Goal: Information Seeking & Learning: Understand process/instructions

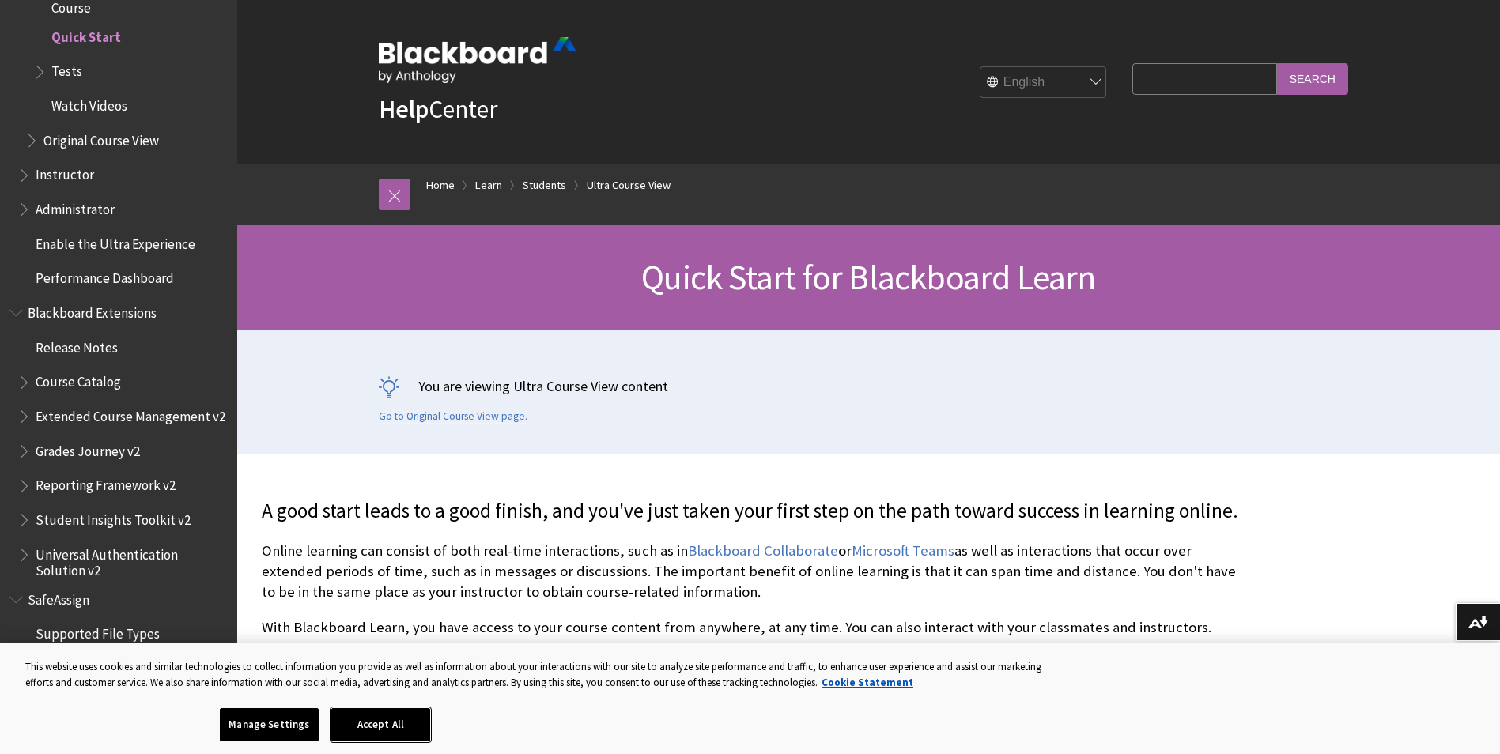
click at [382, 722] on button "Accept All" at bounding box center [380, 724] width 99 height 33
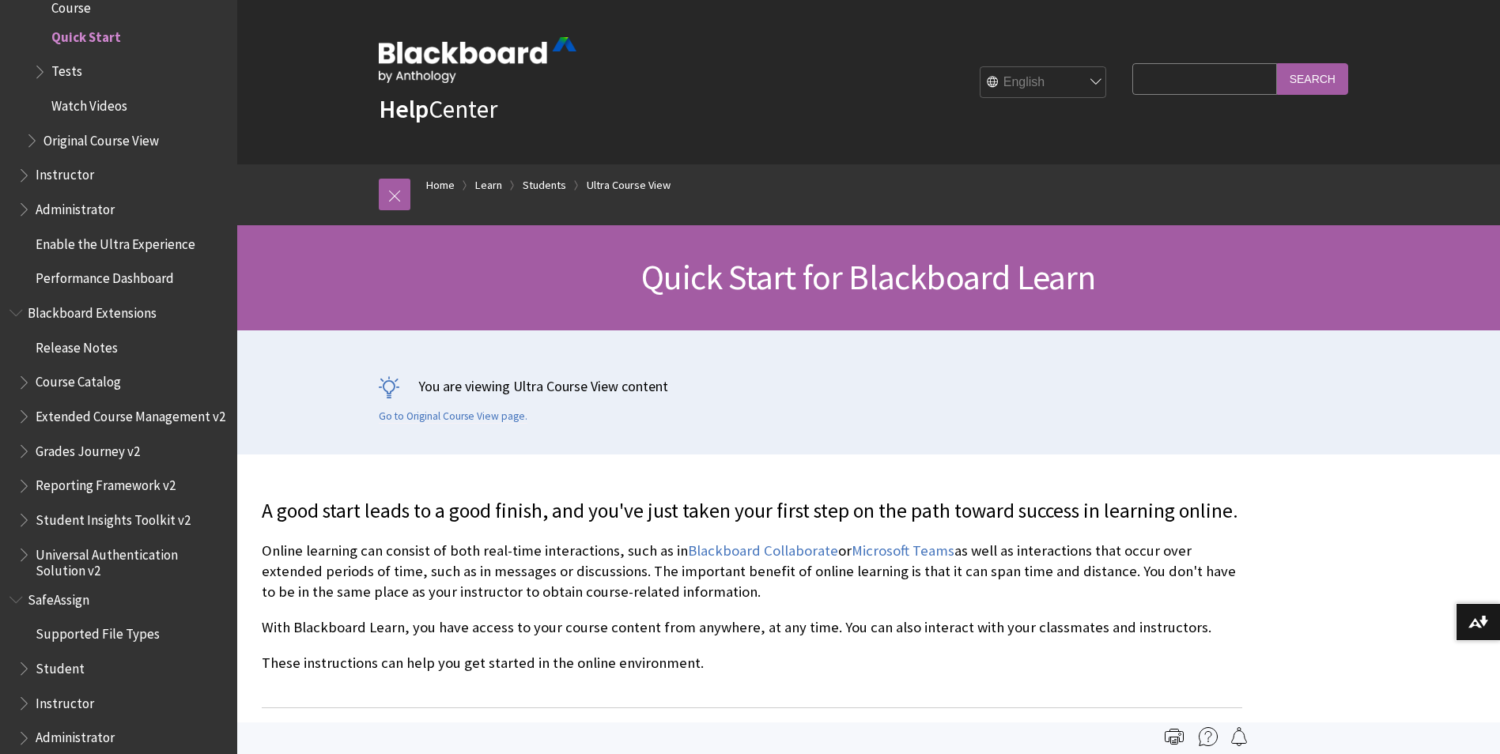
click at [987, 519] on p "A good start leads to a good finish, and you've just taken your first step on t…" at bounding box center [752, 511] width 980 height 28
click at [45, 64] on span "Book outline for Blackboard Learn Help" at bounding box center [41, 69] width 17 height 20
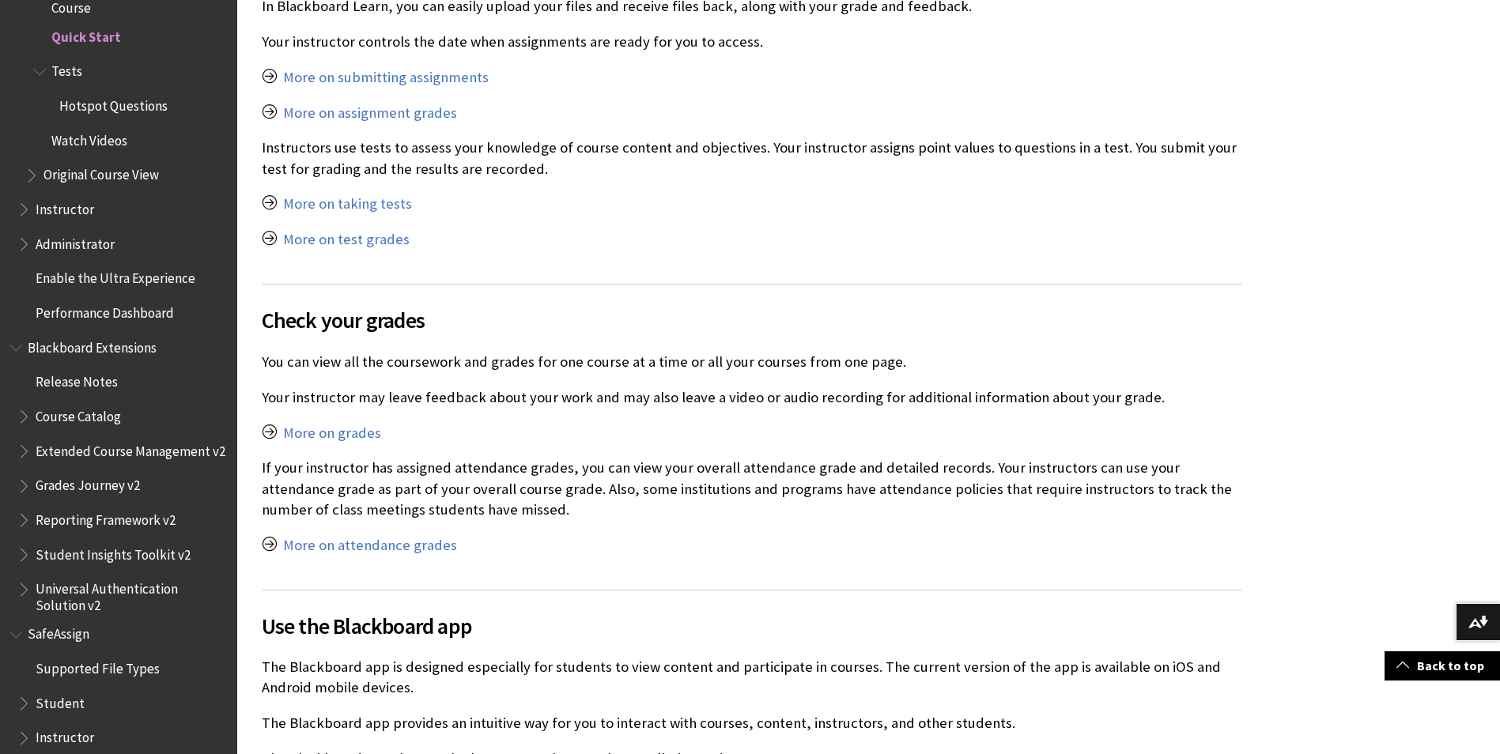
scroll to position [5933, 0]
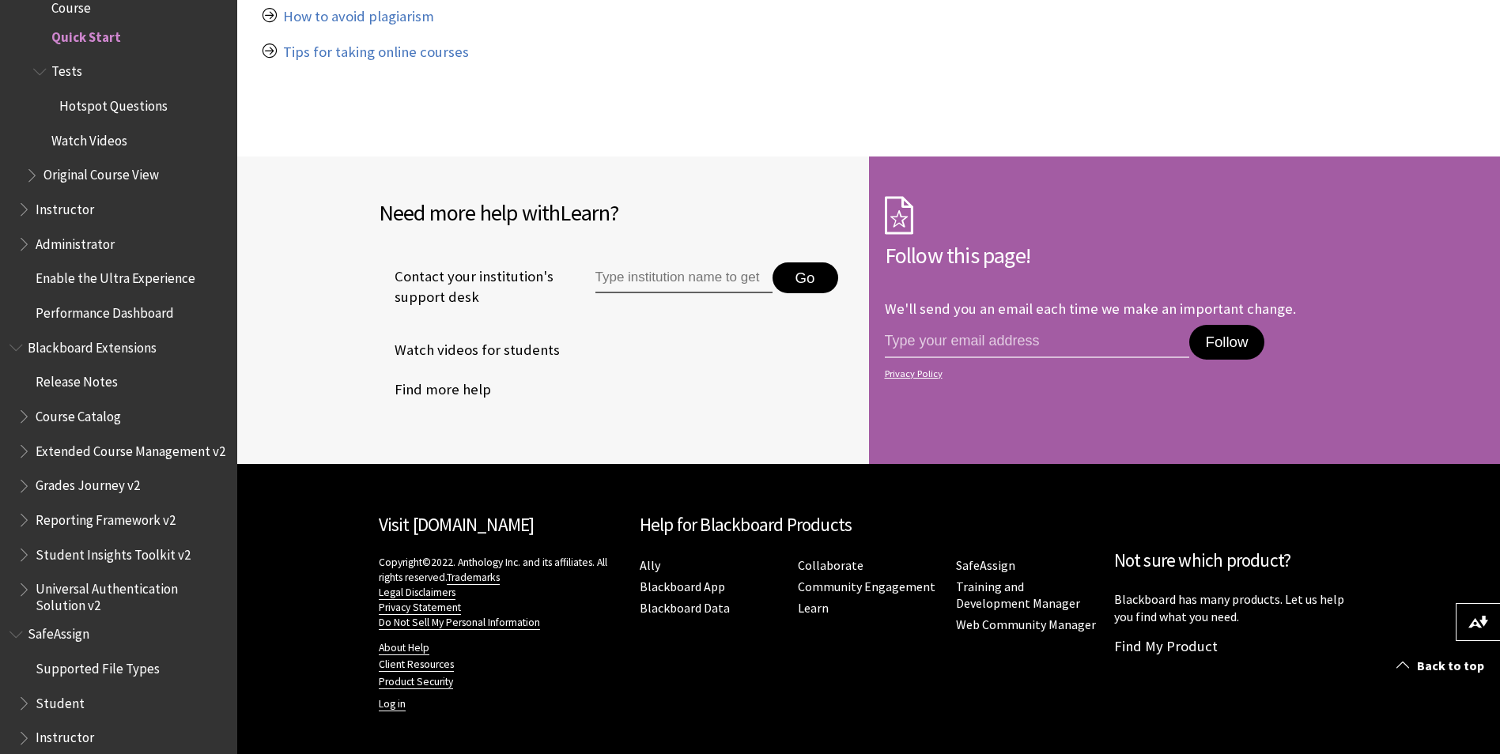
click at [75, 72] on span "Tests" at bounding box center [66, 69] width 31 height 21
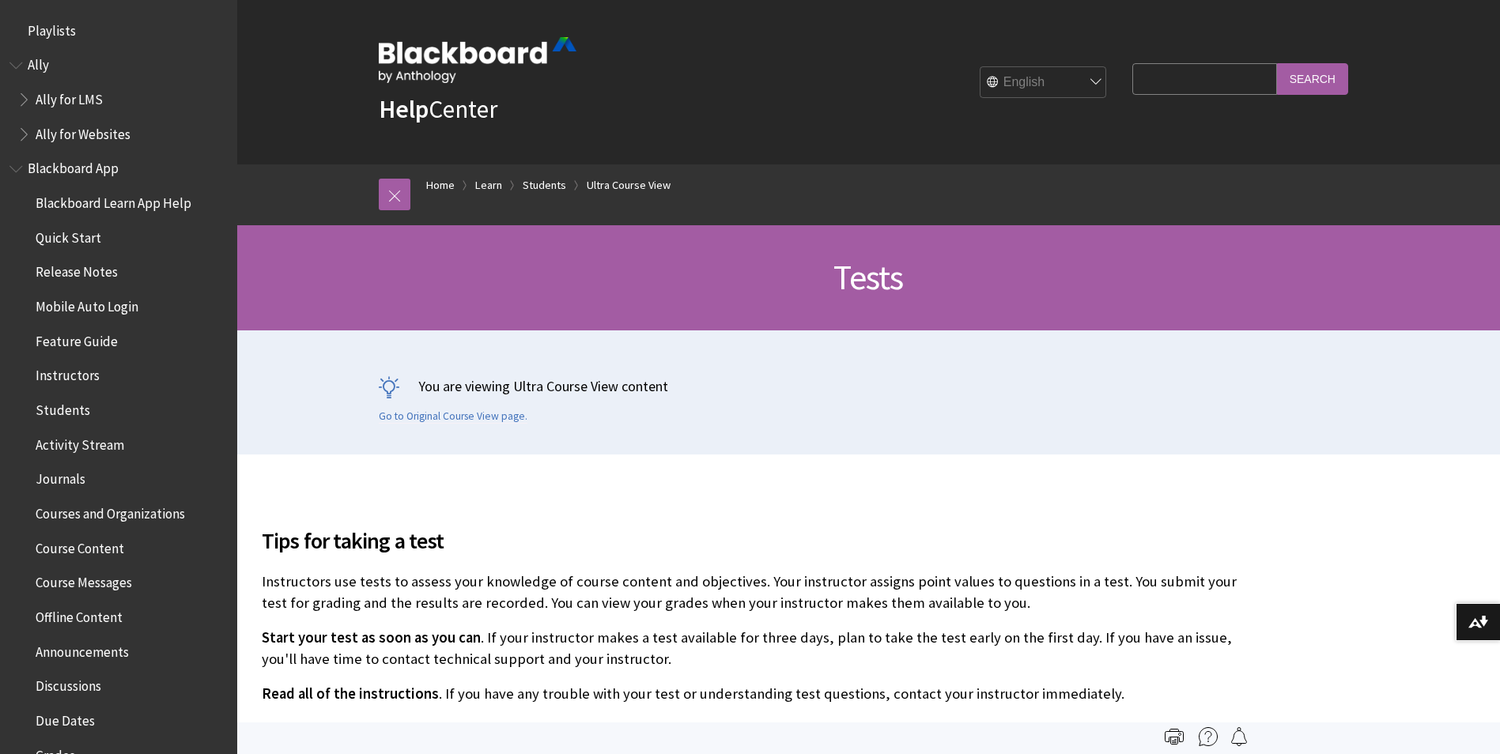
scroll to position [2200, 0]
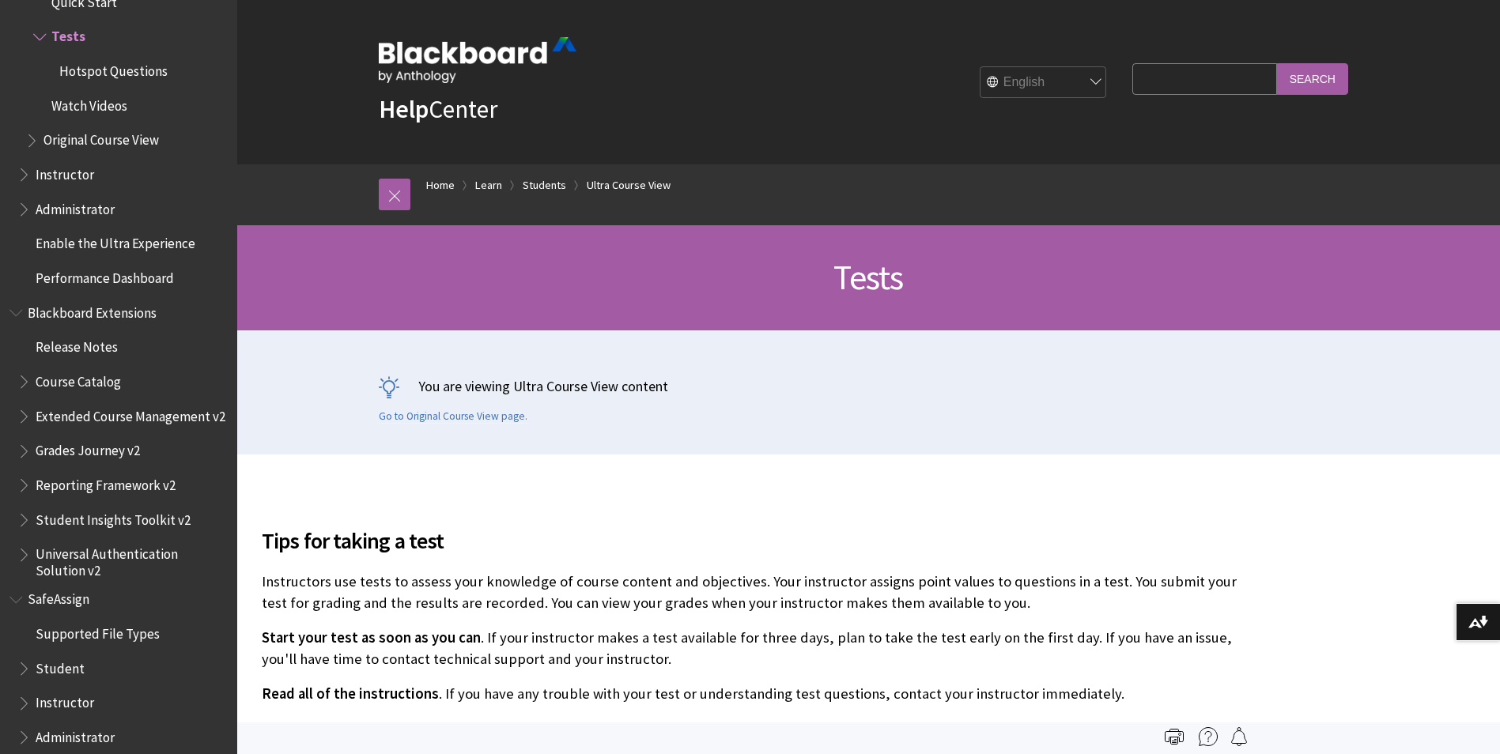
click at [100, 59] on span "Hotspot Questions" at bounding box center [113, 68] width 108 height 21
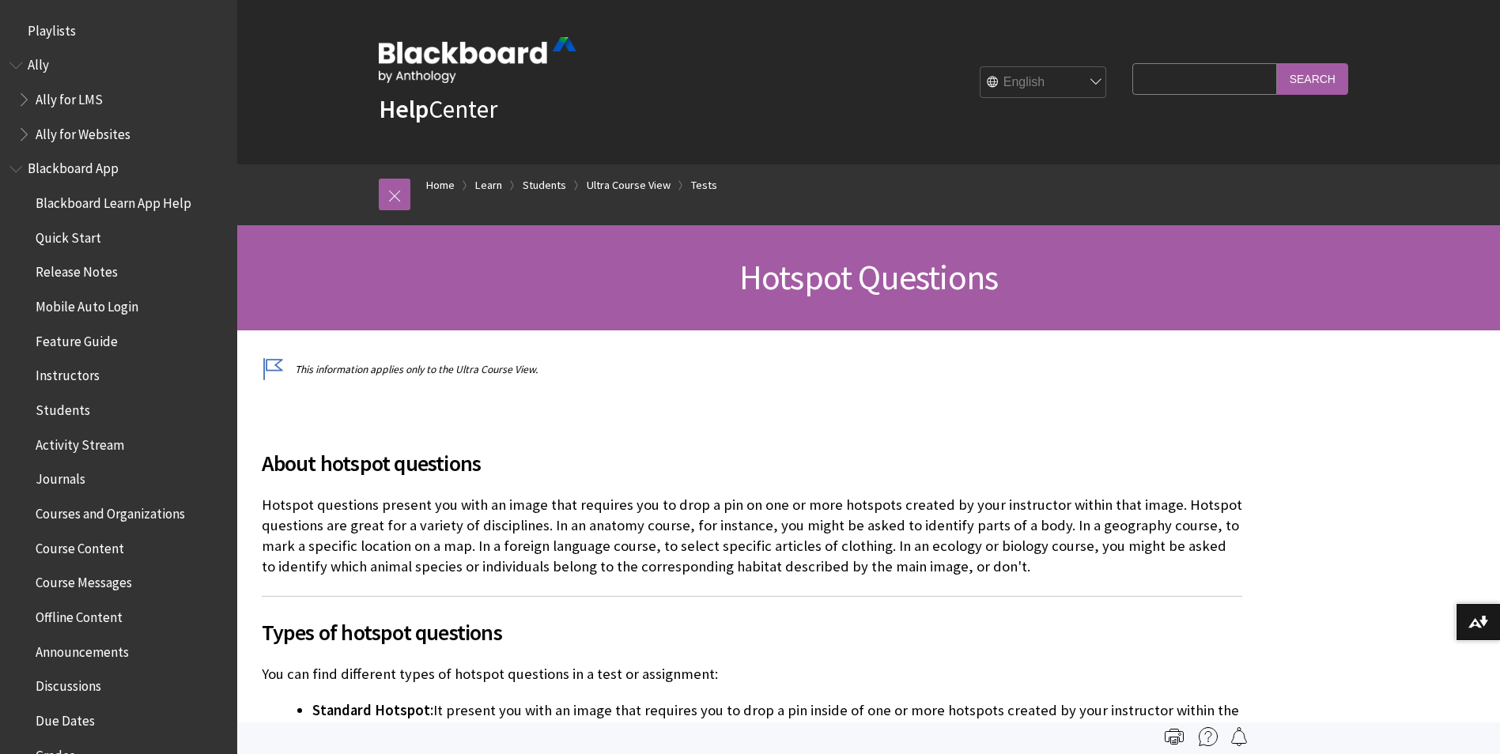
scroll to position [2225, 0]
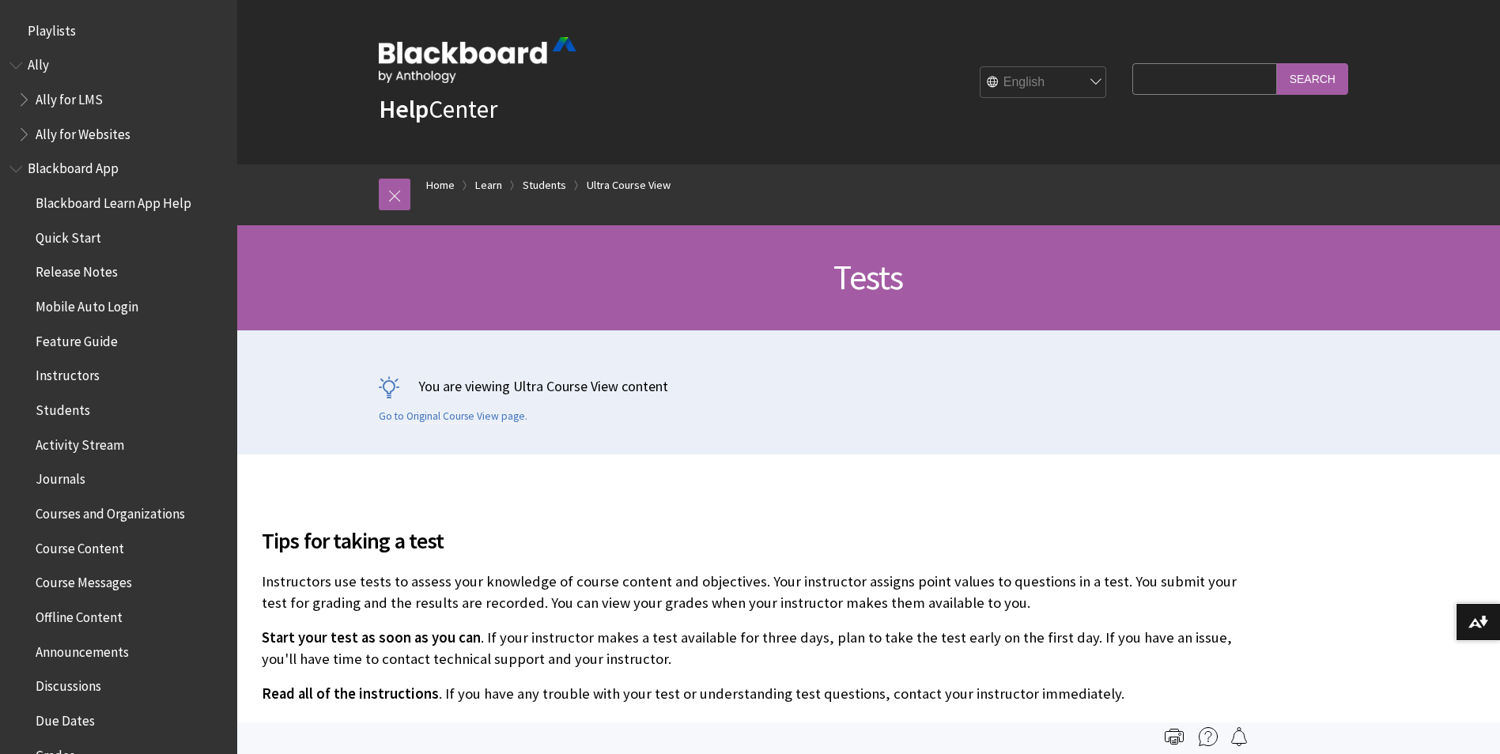
scroll to position [2200, 0]
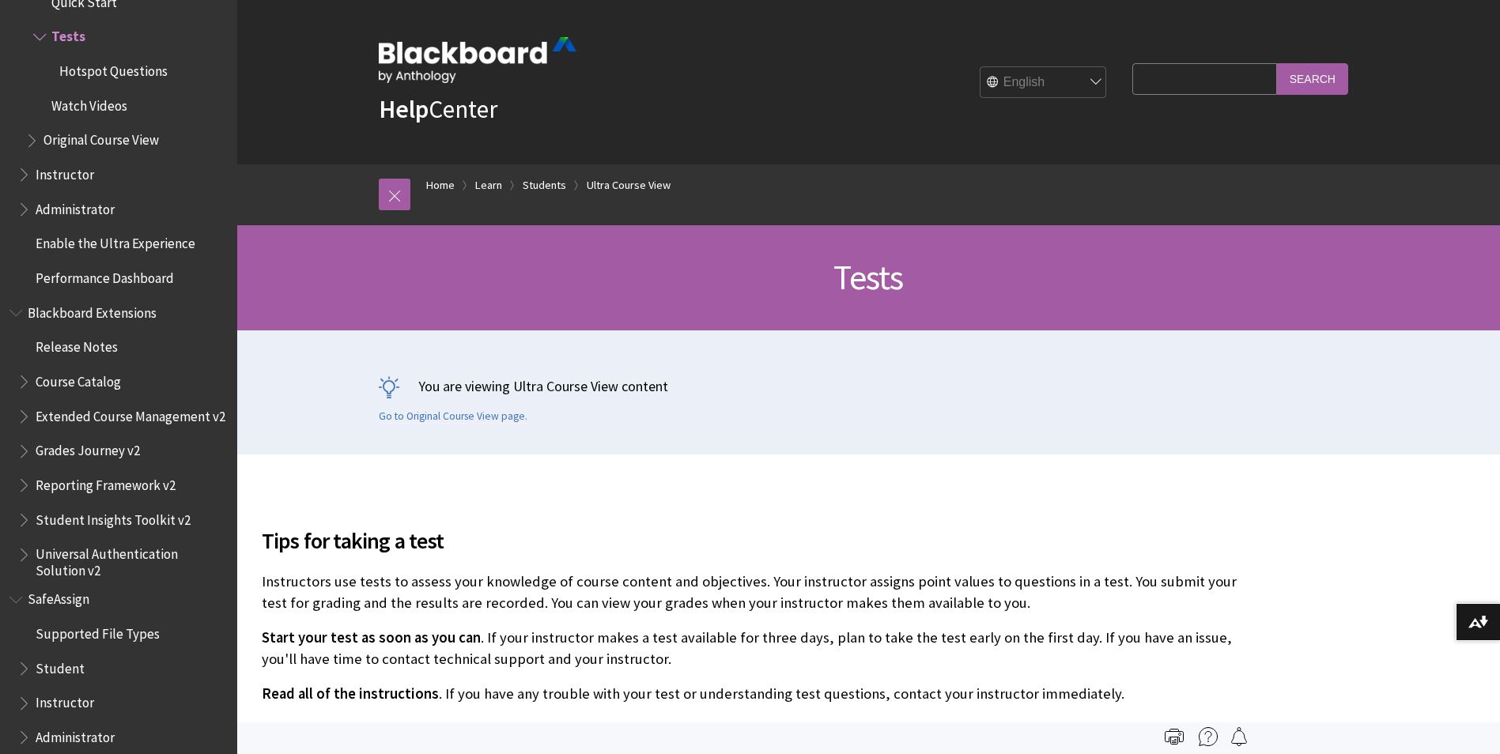
click at [148, 77] on span "Hotspot Questions" at bounding box center [113, 68] width 108 height 21
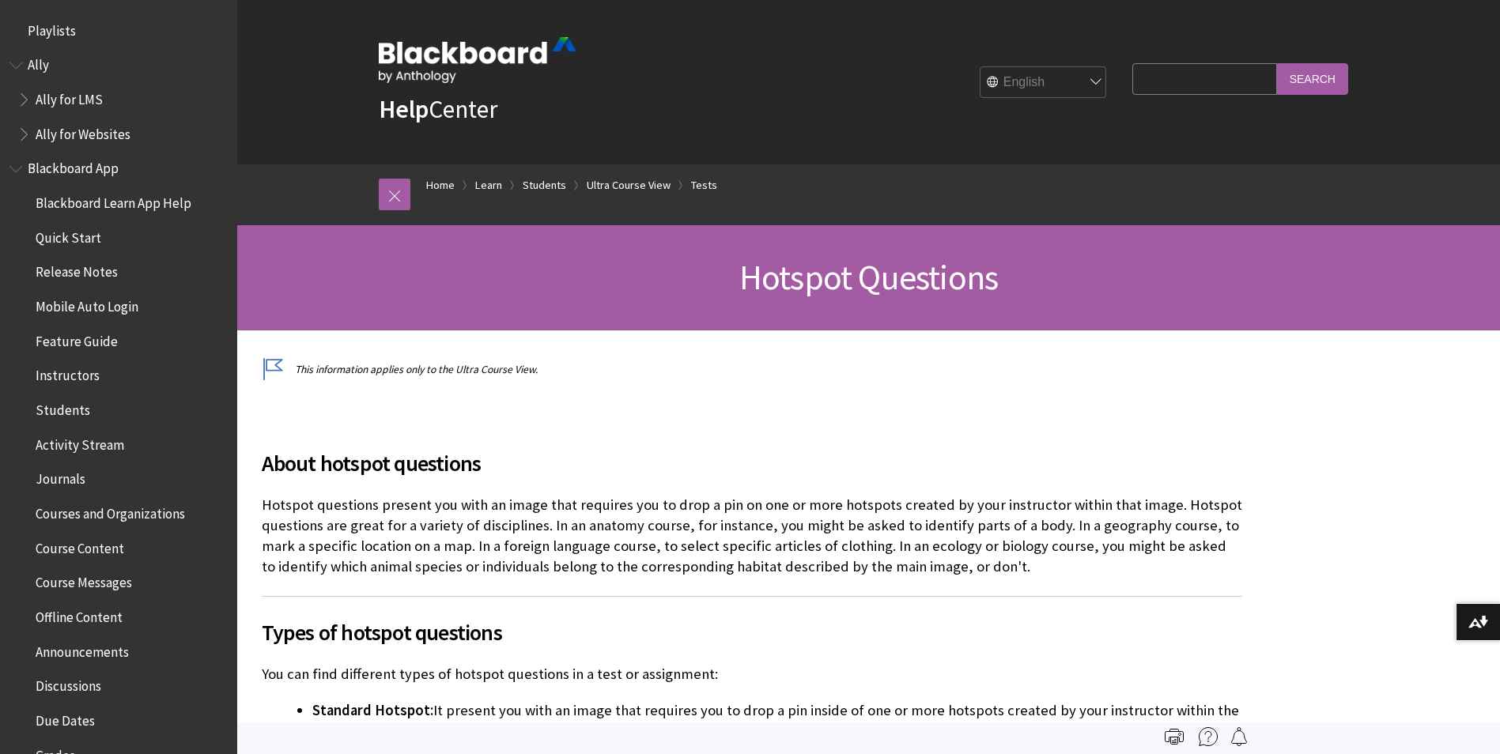
scroll to position [2225, 0]
